Goal: Task Accomplishment & Management: Use online tool/utility

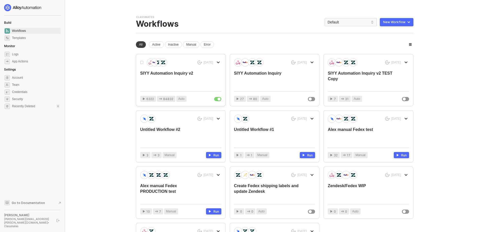
click at [174, 71] on div "SIYY Automation Inquiry v2" at bounding box center [172, 78] width 65 height 17
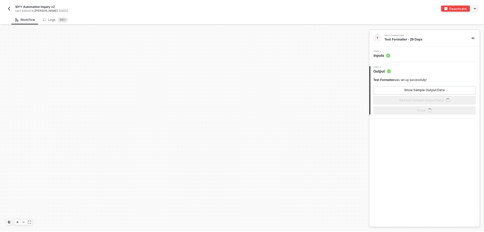
scroll to position [153, 0]
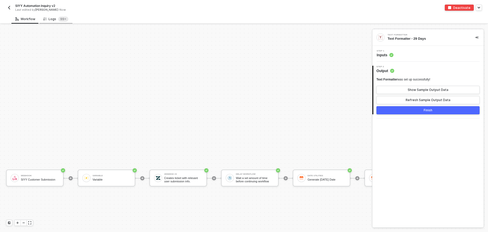
click at [49, 19] on div "Logs 99+" at bounding box center [55, 19] width 25 height 5
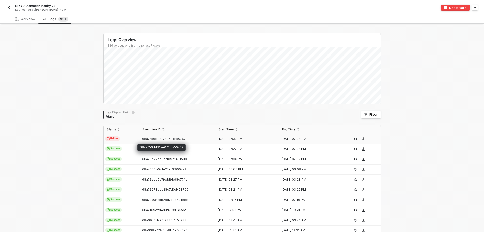
click at [156, 139] on span "68a7756d4317e071fca50762" at bounding box center [164, 138] width 44 height 4
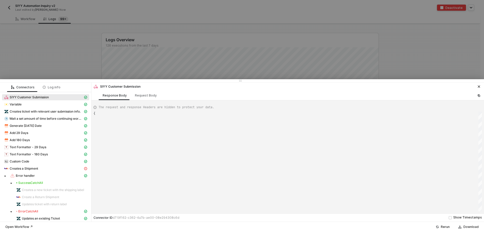
type textarea "{ "json": { "body": { "memberName": "Nicole SanChirico-Ridley", "address": "212…"
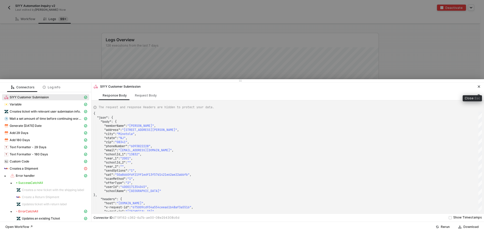
click at [480, 86] on icon "icon-close" at bounding box center [479, 86] width 2 height 2
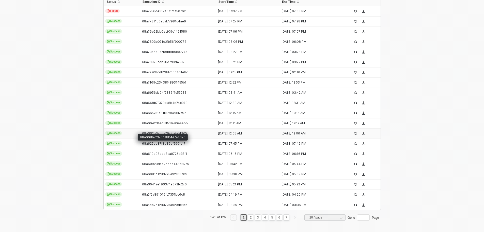
scroll to position [128, 0]
click at [251, 218] on link "2" at bounding box center [251, 217] width 5 height 6
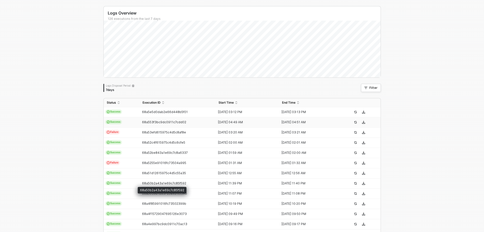
scroll to position [26, 0]
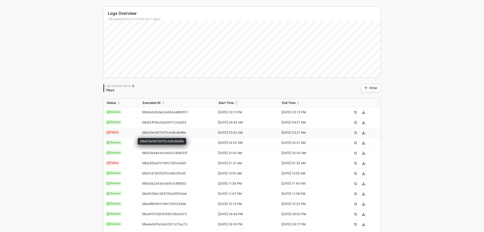
click at [155, 131] on span "68a53efd615975c4d5c8af8e" at bounding box center [164, 132] width 44 height 4
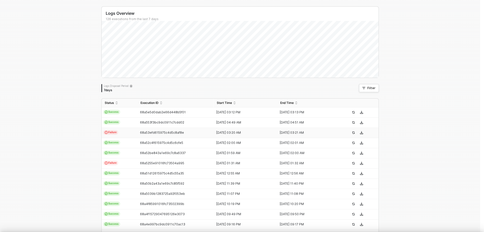
type textarea "{ "json": { "body": { "memberName": "KEENA KINCAID", "address": "430 JEFFERSON …"
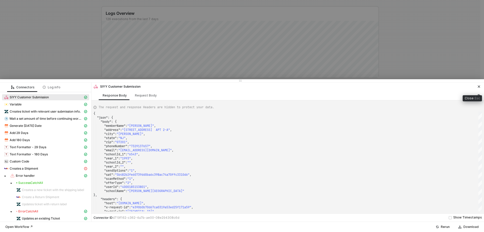
click at [478, 87] on icon "icon-close" at bounding box center [479, 86] width 3 height 3
